Goal: Transaction & Acquisition: Purchase product/service

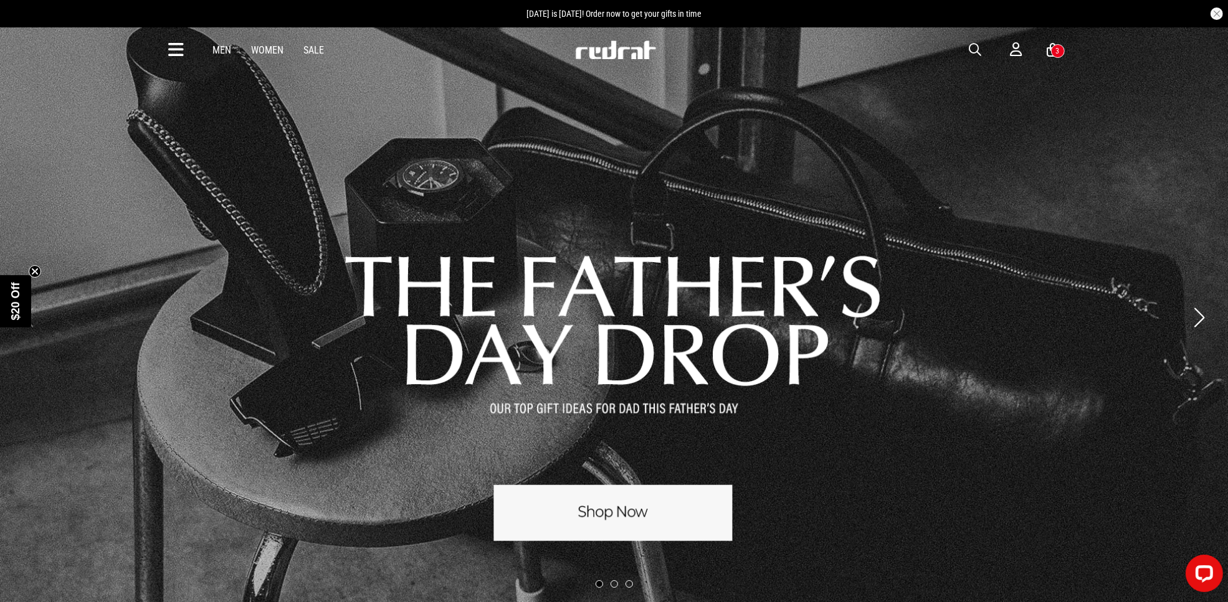
click at [972, 48] on span "button" at bounding box center [975, 49] width 12 height 15
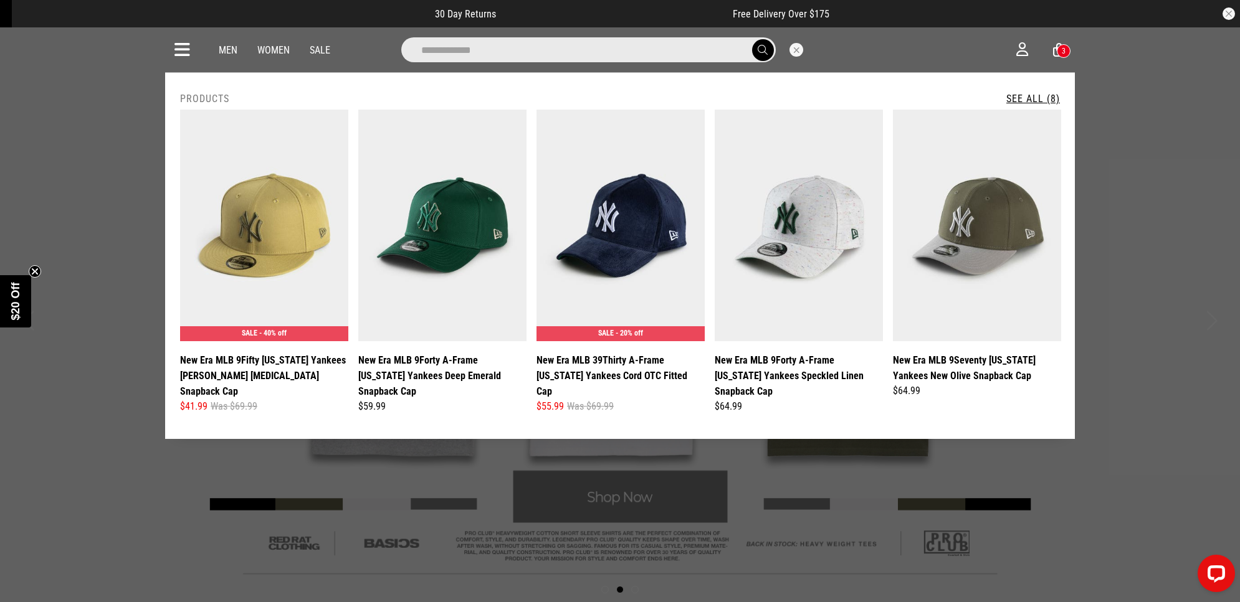
type input "**********"
click at [1042, 97] on link "See All (8)" at bounding box center [1033, 99] width 54 height 12
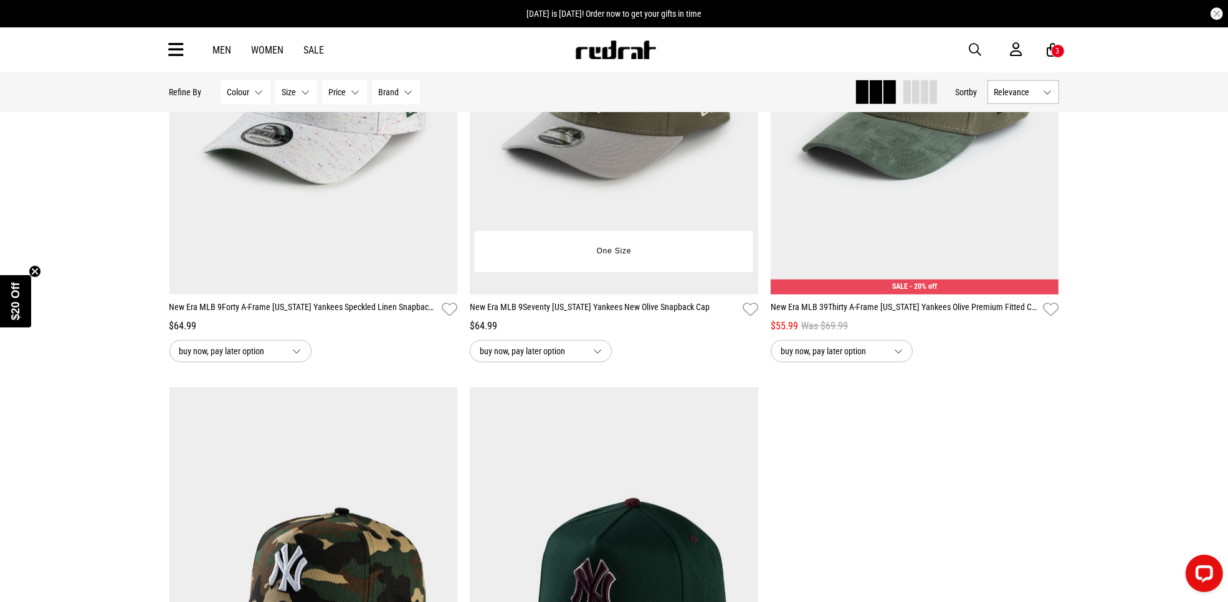
scroll to position [1168, 0]
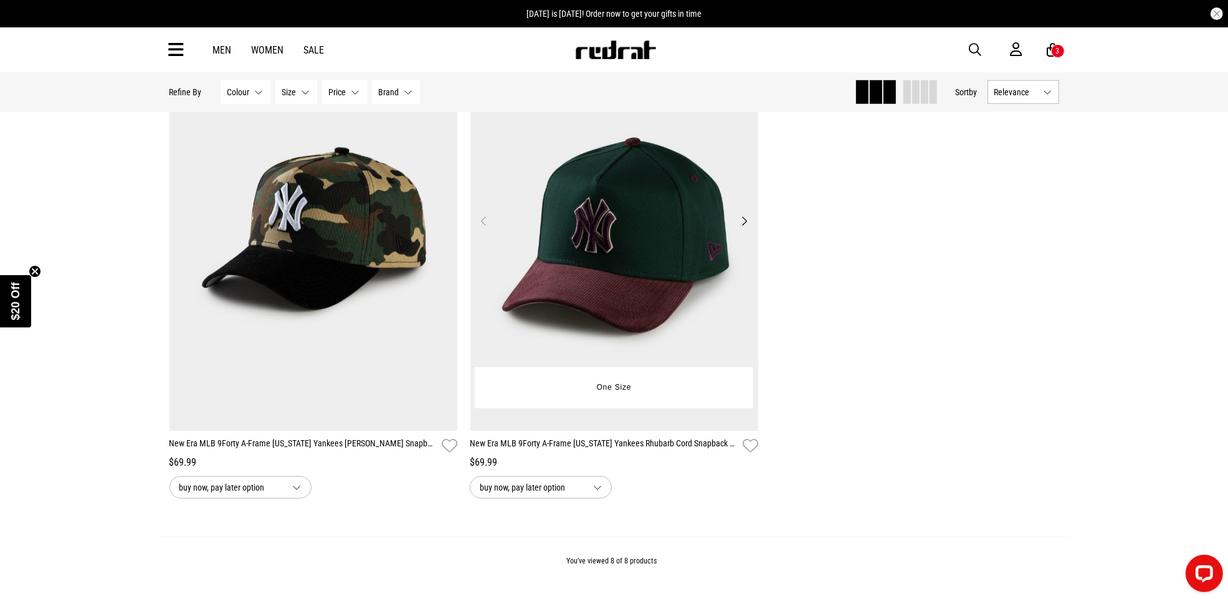
click at [574, 211] on img at bounding box center [614, 229] width 288 height 404
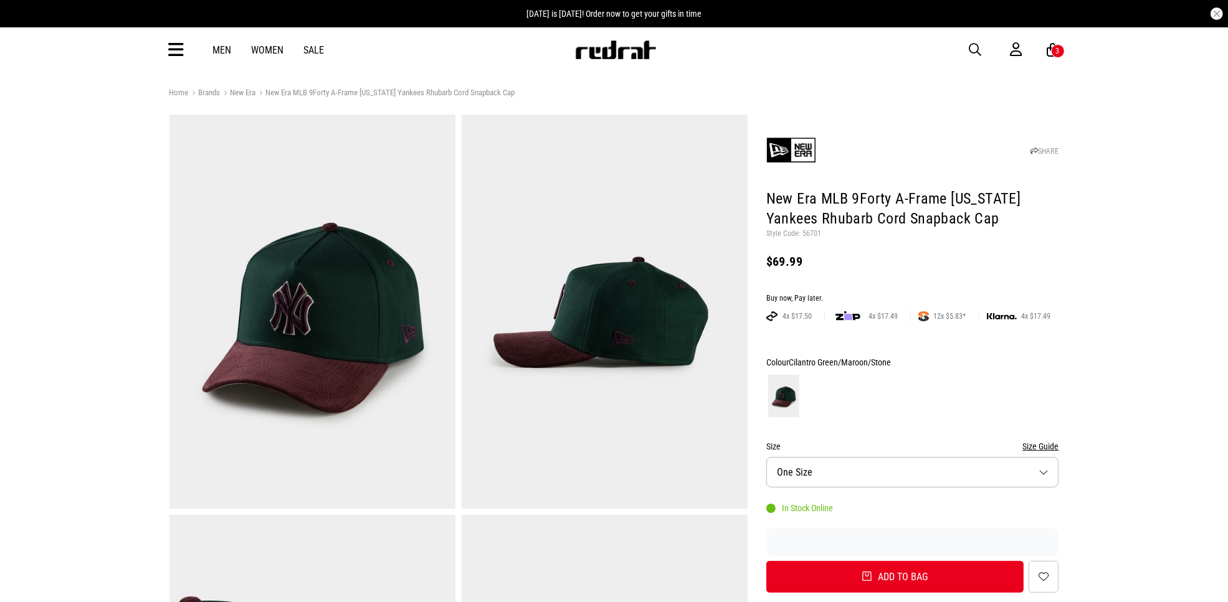
click at [807, 234] on p "Style Code: 56701" at bounding box center [912, 234] width 293 height 10
click at [809, 234] on p "Style Code: 56701" at bounding box center [912, 234] width 293 height 10
copy p "56701"
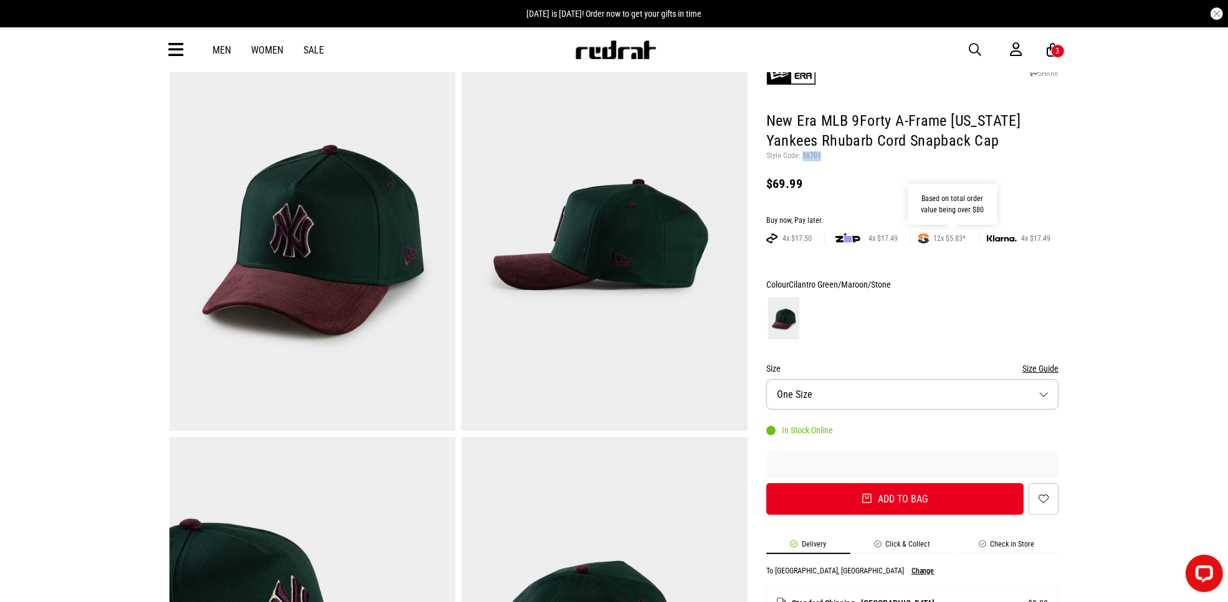
scroll to position [156, 0]
